Goal: Navigation & Orientation: Find specific page/section

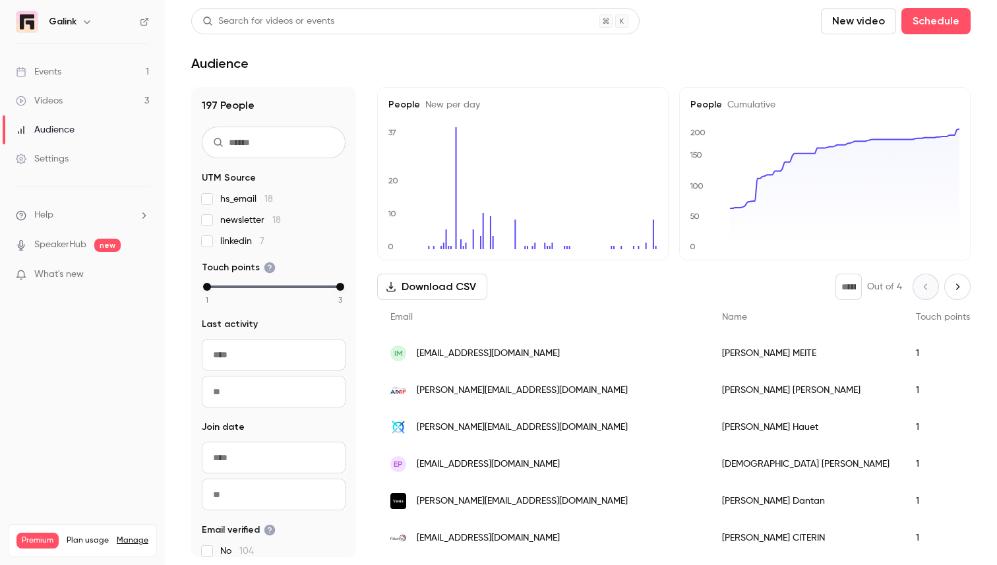
click at [111, 60] on link "Events 1" at bounding box center [82, 71] width 165 height 29
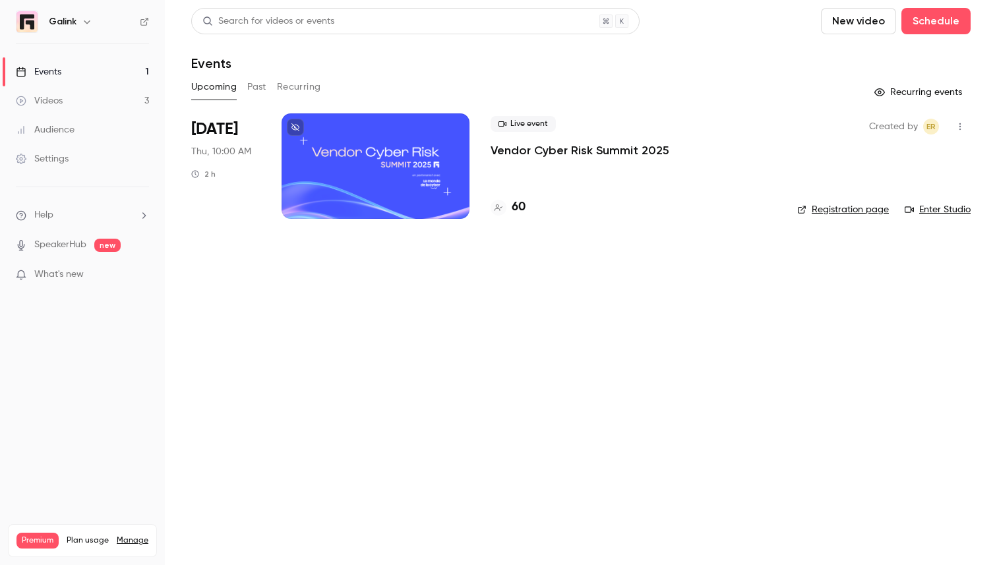
click at [610, 158] on p "Vendor Cyber Risk Summit 2025" at bounding box center [580, 150] width 179 height 16
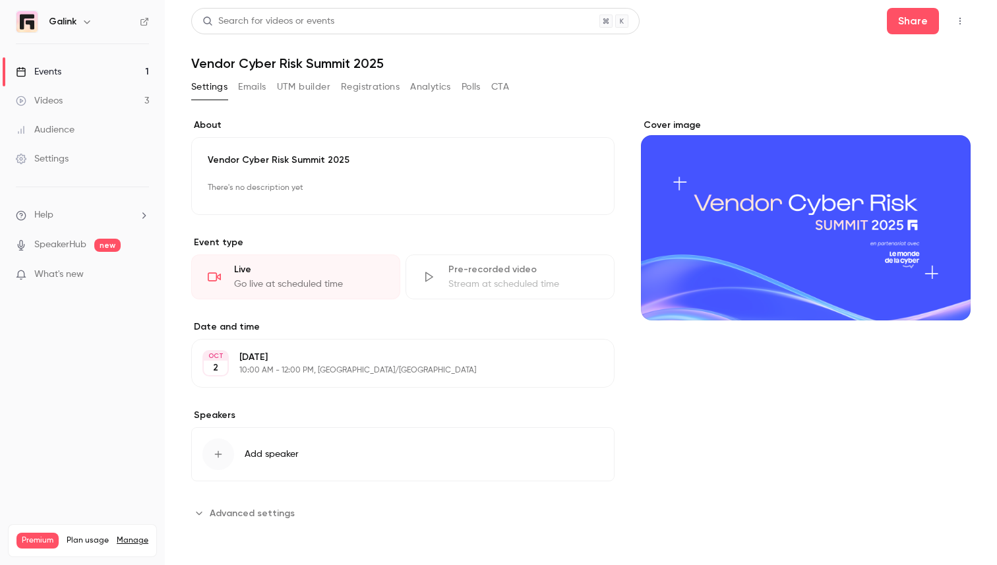
click at [375, 73] on div "**********" at bounding box center [580, 281] width 779 height 547
click at [375, 88] on button "Registrations" at bounding box center [370, 86] width 59 height 21
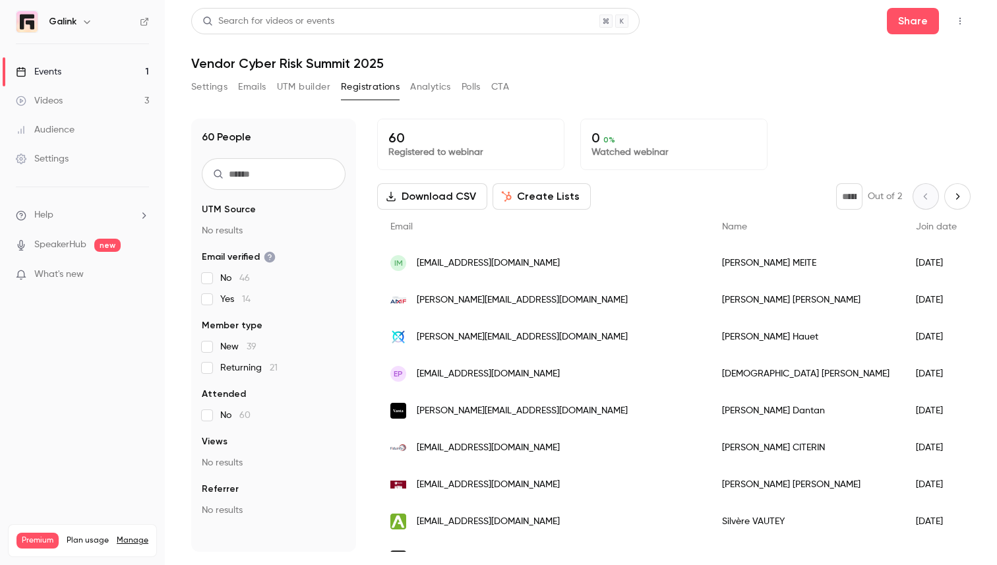
click at [430, 80] on button "Analytics" at bounding box center [430, 86] width 41 height 21
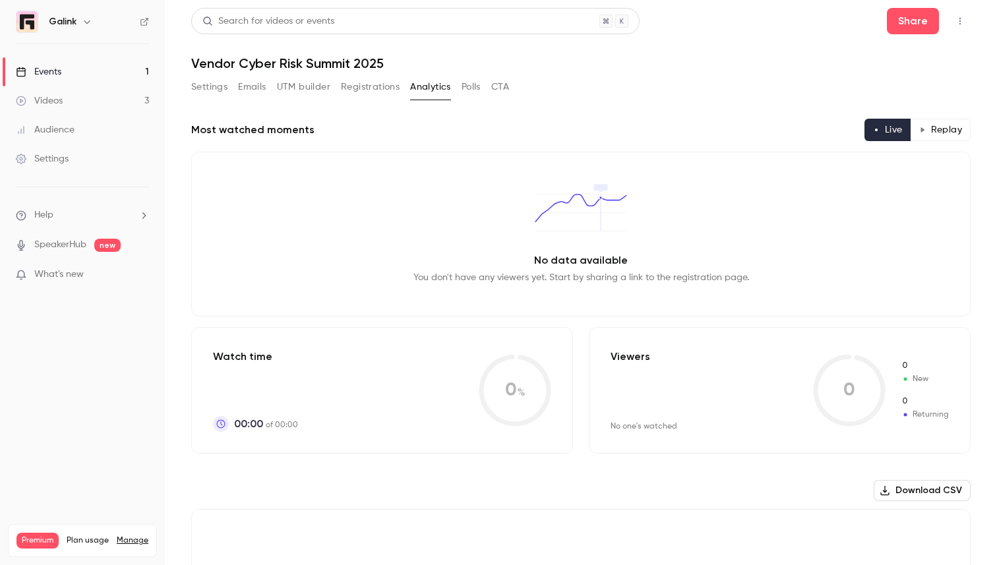
click at [456, 88] on div "Settings Emails UTM builder Registrations Analytics Polls CTA" at bounding box center [350, 86] width 318 height 21
click at [464, 88] on button "Polls" at bounding box center [471, 86] width 19 height 21
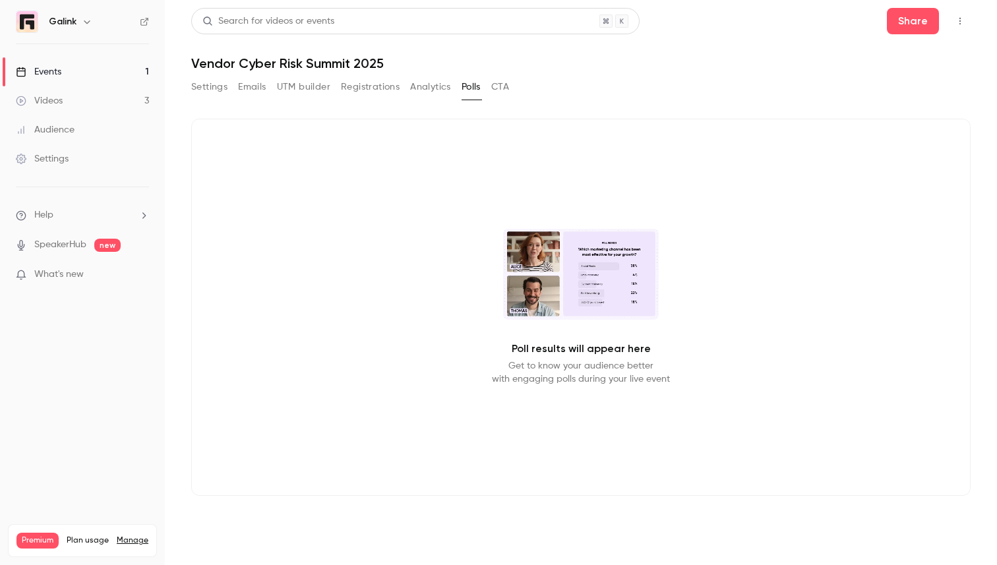
click at [385, 85] on button "Registrations" at bounding box center [370, 86] width 59 height 21
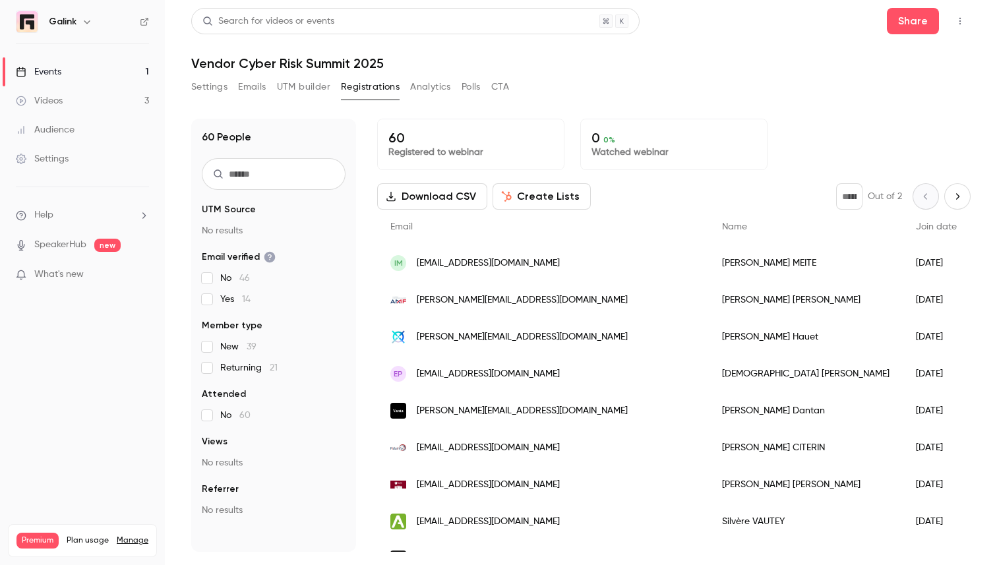
click at [313, 88] on button "UTM builder" at bounding box center [303, 86] width 53 height 21
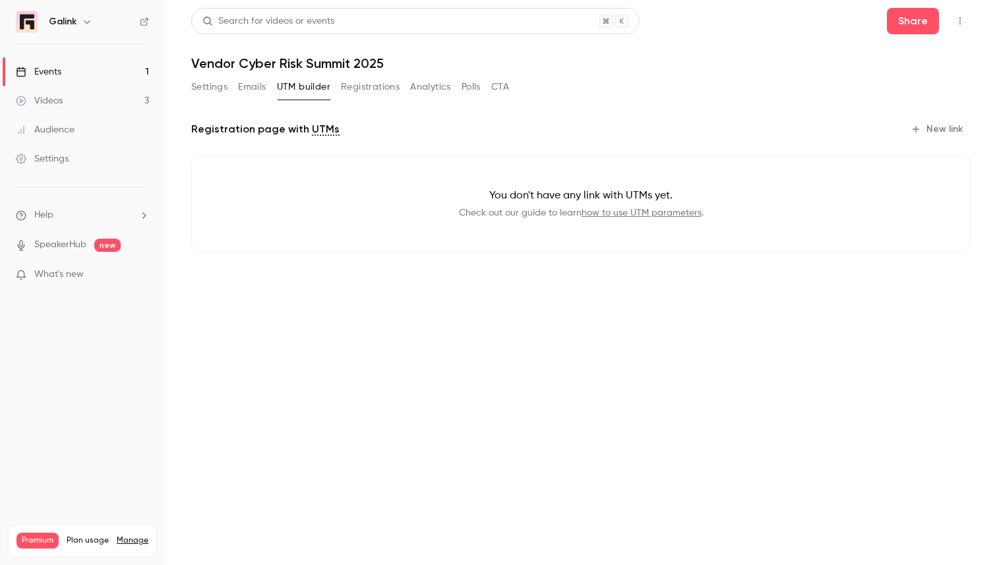
click at [260, 84] on button "Emails" at bounding box center [252, 86] width 28 height 21
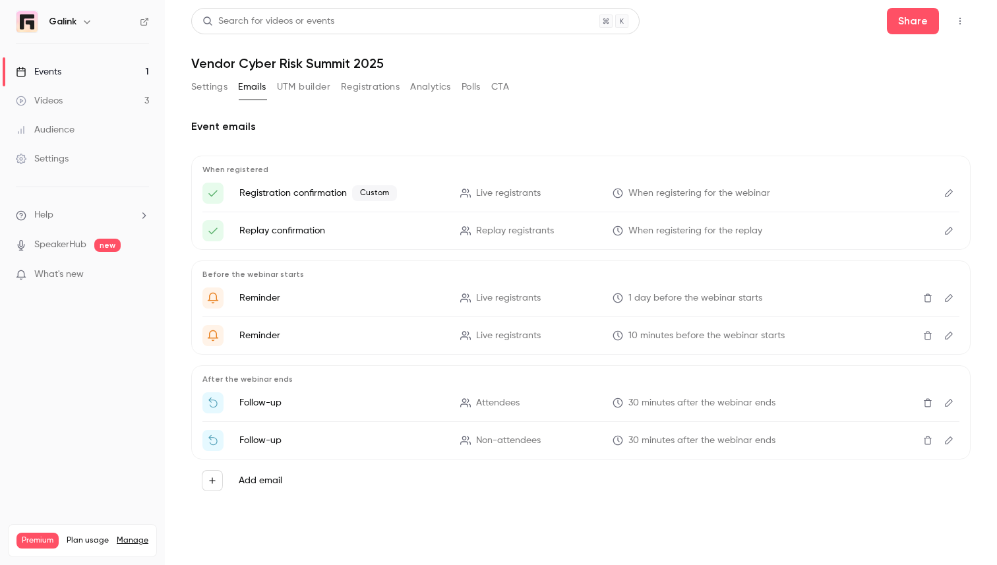
click at [208, 89] on button "Settings" at bounding box center [209, 86] width 36 height 21
